Goal: Communication & Community: Ask a question

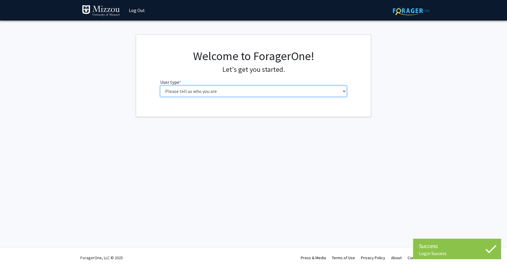
select select "1: undergrad"
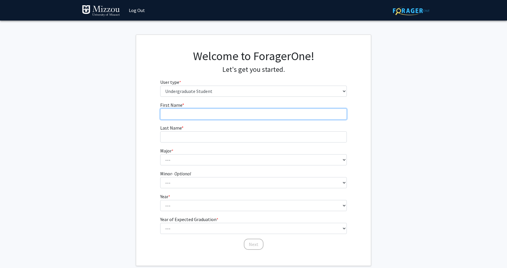
click at [240, 117] on input "First Name * required" at bounding box center [253, 113] width 187 height 11
type input "[PERSON_NAME]"
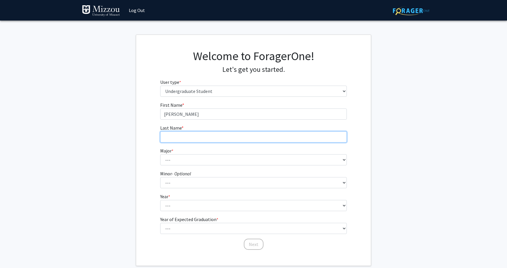
click at [234, 136] on input "Last Name * required" at bounding box center [253, 136] width 187 height 11
type input "[PERSON_NAME]"
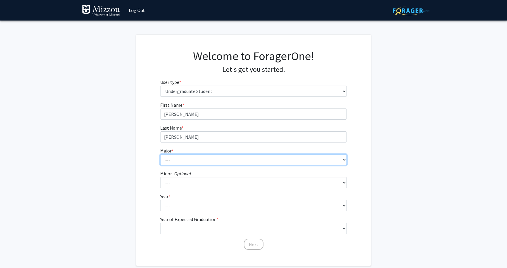
select select "134: 2627"
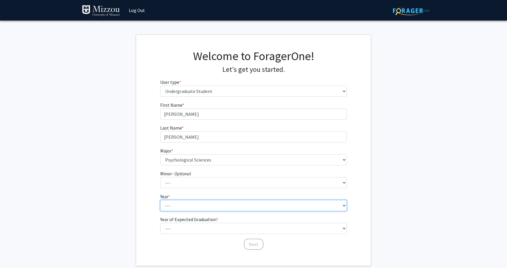
select select "2: sophomore"
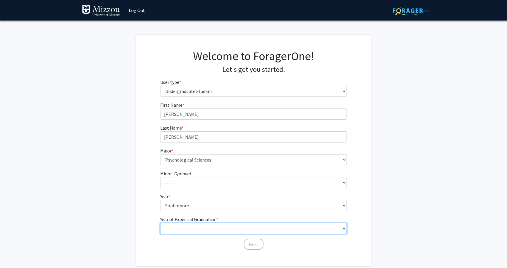
select select "4: 2028"
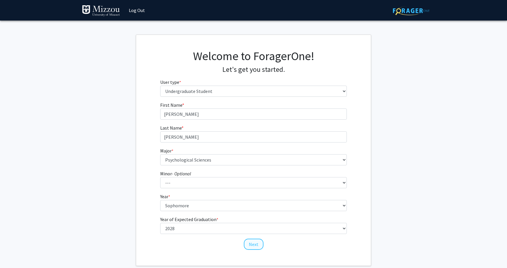
click at [255, 243] on button "Next" at bounding box center [254, 244] width 20 height 11
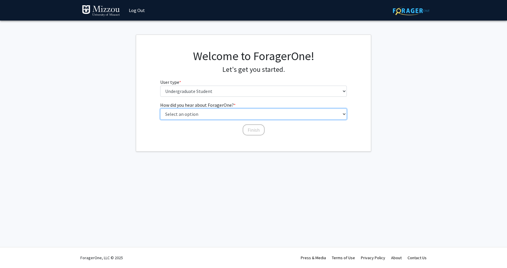
select select "2: faculty_recommendation"
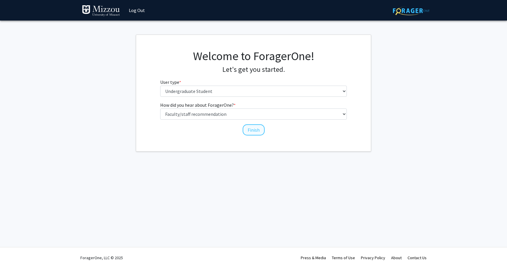
click at [250, 129] on button "Finish" at bounding box center [253, 129] width 22 height 11
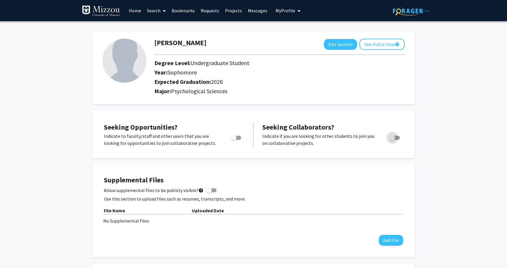
click at [390, 140] on span "Toggle" at bounding box center [392, 138] width 6 height 6
click at [392, 140] on input "Would you like to receive other student requests to work with you?" at bounding box center [392, 140] width 0 height 0
click at [355, 134] on p "Indicate if you are looking for other students to join you on collaborative pro…" at bounding box center [320, 140] width 116 height 14
click at [308, 131] on span "Seeking Collaborators?" at bounding box center [298, 127] width 72 height 9
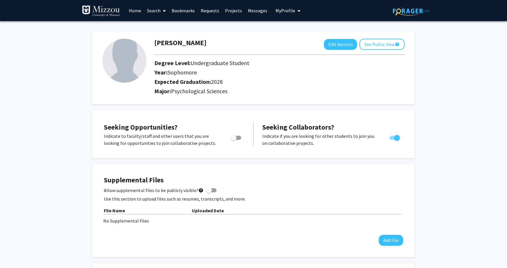
click at [311, 158] on div "Seeking Opportunities? Indicate to faculty/staff and other users that you are l…" at bounding box center [253, 134] width 323 height 48
click at [397, 139] on span "Toggle" at bounding box center [397, 138] width 6 height 6
click at [392, 140] on input "Would you like to receive other student requests to work with you?" at bounding box center [392, 140] width 0 height 0
checkbox input "false"
click at [157, 10] on link "Search" at bounding box center [156, 10] width 25 height 21
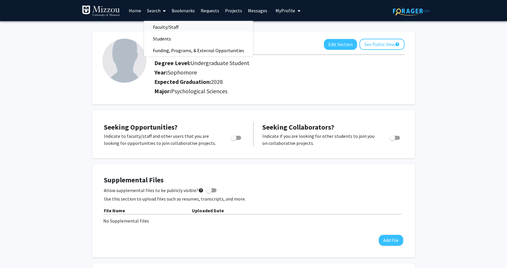
click at [160, 27] on span "Faculty/Staff" at bounding box center [165, 27] width 43 height 12
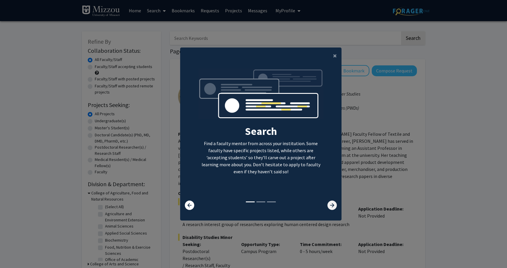
click at [333, 208] on icon at bounding box center [331, 205] width 9 height 9
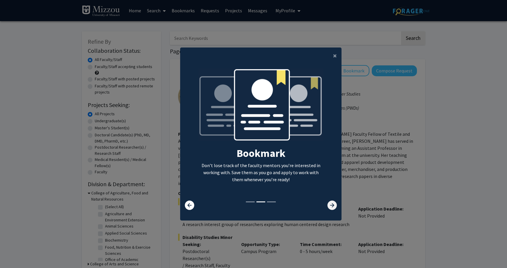
click at [333, 208] on icon at bounding box center [331, 205] width 9 height 9
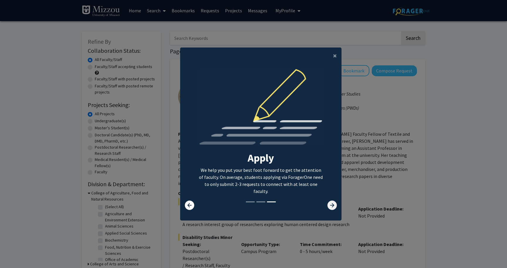
click at [333, 208] on icon at bounding box center [331, 205] width 9 height 9
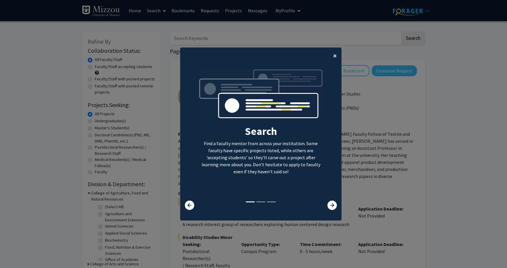
click at [335, 51] on span "×" at bounding box center [335, 55] width 4 height 9
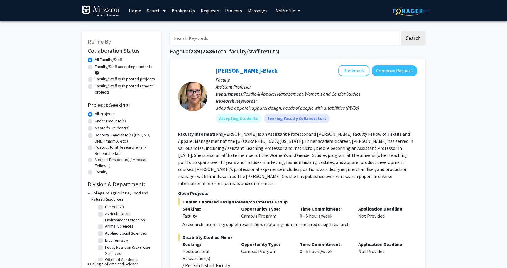
click at [252, 40] on input "Search Keywords" at bounding box center [285, 37] width 230 height 13
paste input "[PERSON_NAME]"
type input "[PERSON_NAME]"
click at [414, 36] on button "Search" at bounding box center [413, 37] width 24 height 13
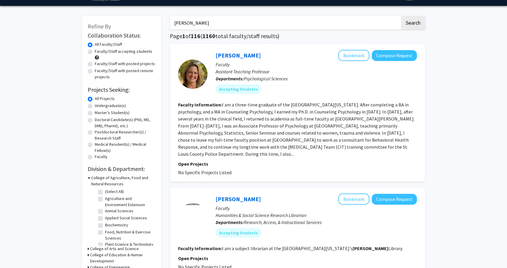
scroll to position [15, 0]
click at [386, 60] on button "Compose Request" at bounding box center [393, 55] width 45 height 11
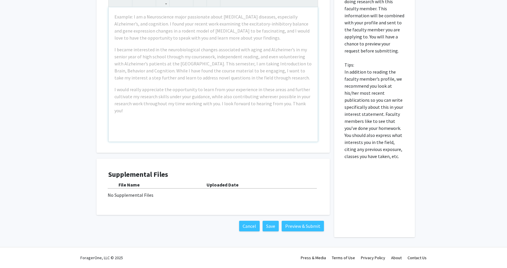
scroll to position [125, 0]
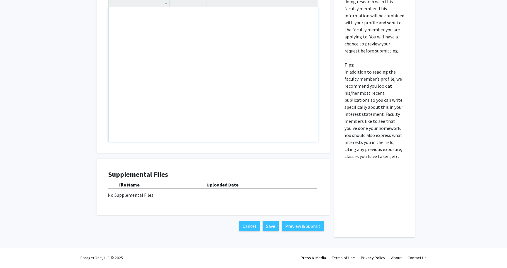
click at [158, 18] on div "Note to users with screen readers: Please press Alt+0 or Option+0 to deactivate…" at bounding box center [212, 74] width 209 height 134
type textarea "For the class Psych 1030"
click at [269, 229] on button "Save" at bounding box center [270, 226] width 16 height 11
click at [293, 226] on button "Preview & Submit" at bounding box center [302, 226] width 42 height 11
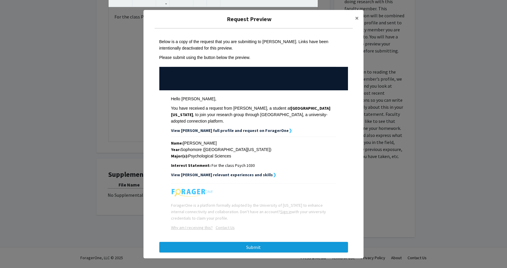
click at [259, 242] on button "Submit" at bounding box center [253, 247] width 189 height 11
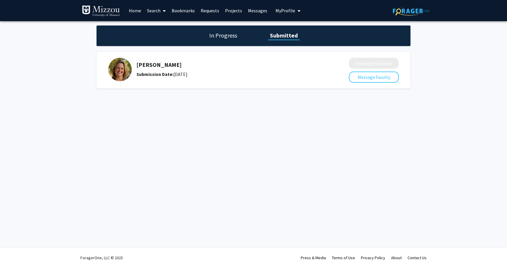
click at [214, 11] on link "Requests" at bounding box center [210, 10] width 24 height 21
click at [208, 10] on link "Requests" at bounding box center [210, 10] width 24 height 21
click at [209, 11] on link "Requests" at bounding box center [210, 10] width 24 height 21
click at [212, 12] on link "Requests" at bounding box center [210, 10] width 24 height 21
click at [259, 12] on link "Messages" at bounding box center [257, 10] width 25 height 21
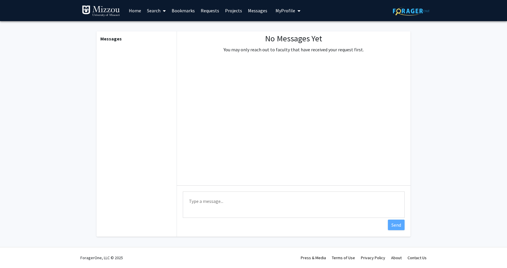
click at [212, 11] on link "Requests" at bounding box center [210, 10] width 24 height 21
